Goal: Information Seeking & Learning: Learn about a topic

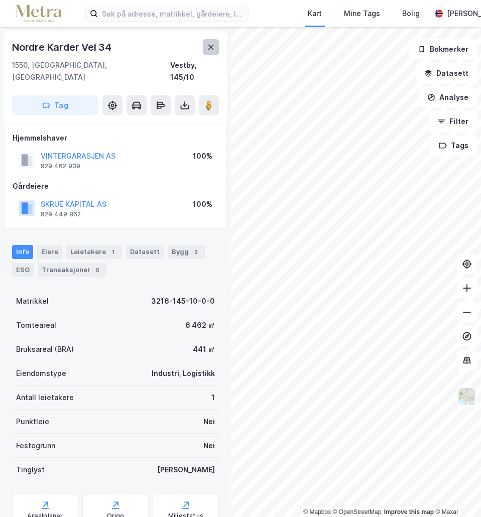
click at [211, 50] on icon at bounding box center [211, 47] width 8 height 8
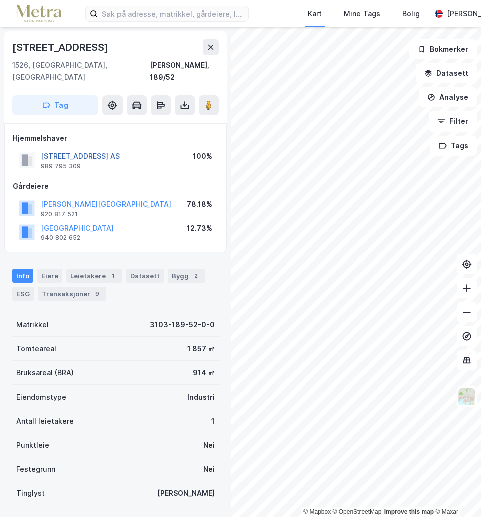
click at [0, 0] on button "[STREET_ADDRESS] AS" at bounding box center [0, 0] width 0 height 0
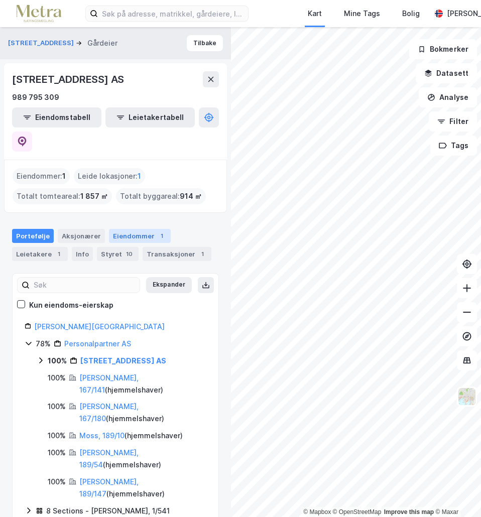
click at [134, 229] on div "Eiendommer 1" at bounding box center [140, 236] width 62 height 14
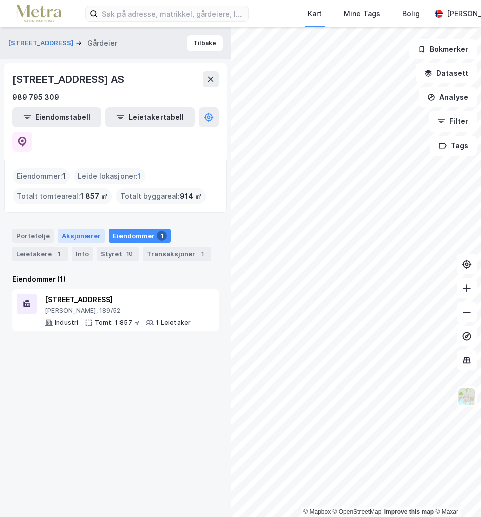
click at [83, 229] on div "Aksjonærer" at bounding box center [81, 236] width 47 height 14
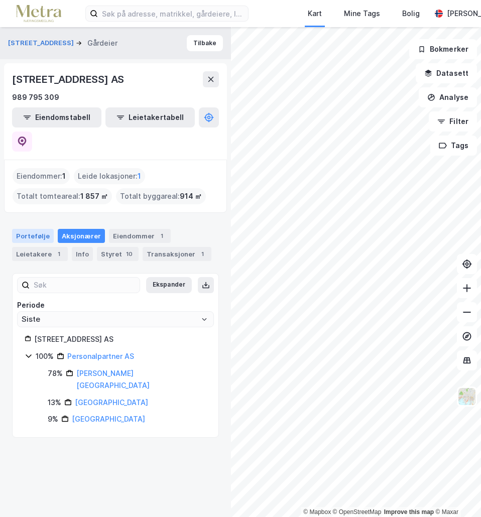
click at [35, 229] on div "Portefølje" at bounding box center [33, 236] width 42 height 14
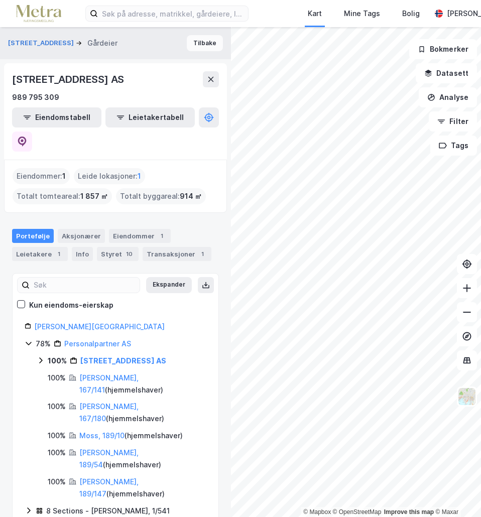
click at [208, 41] on button "Tilbake" at bounding box center [205, 43] width 36 height 16
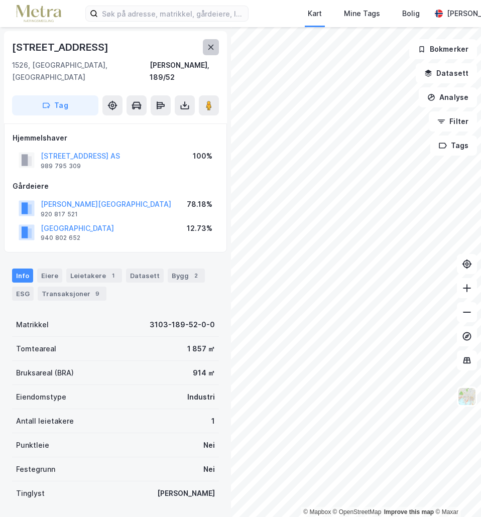
click at [213, 44] on icon at bounding box center [211, 47] width 8 height 8
